Goal: Transaction & Acquisition: Purchase product/service

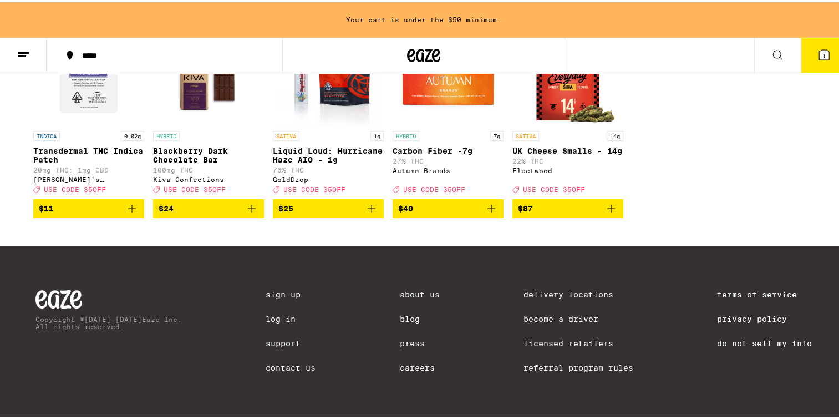
scroll to position [110, 0]
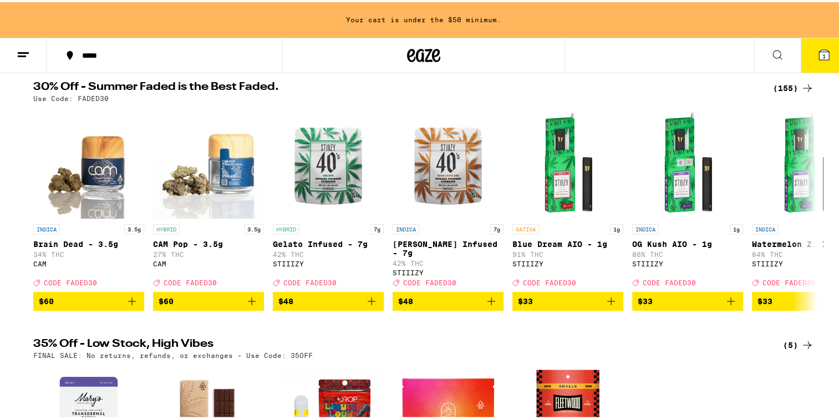
click at [783, 86] on div "(155)" at bounding box center [793, 85] width 41 height 13
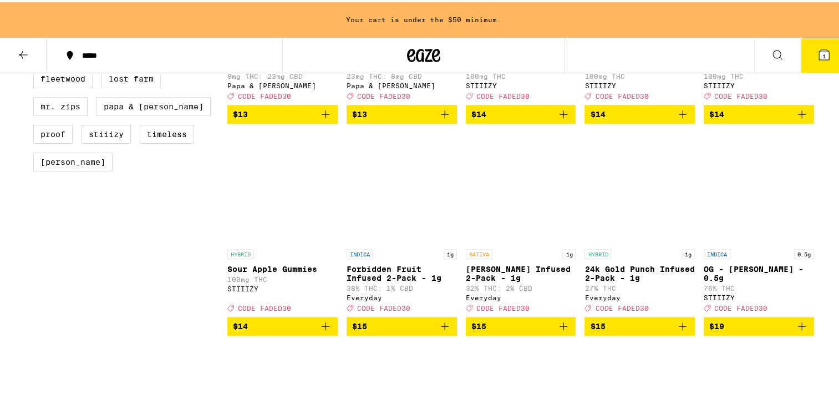
scroll to position [630, 0]
